Goal: Task Accomplishment & Management: Manage account settings

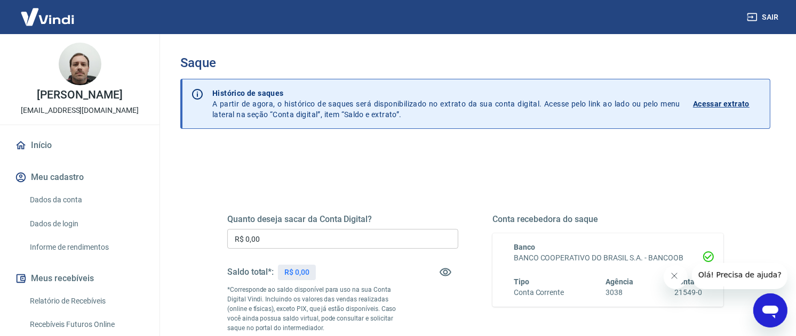
click at [356, 238] on input "R$ 0,00" at bounding box center [342, 239] width 231 height 20
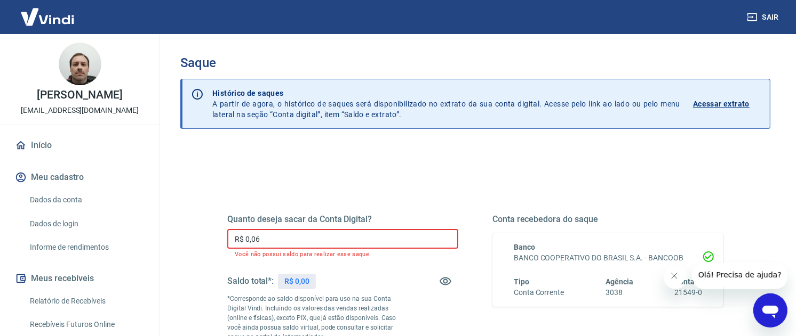
type input "R$ 0,00"
